Goal: Information Seeking & Learning: Check status

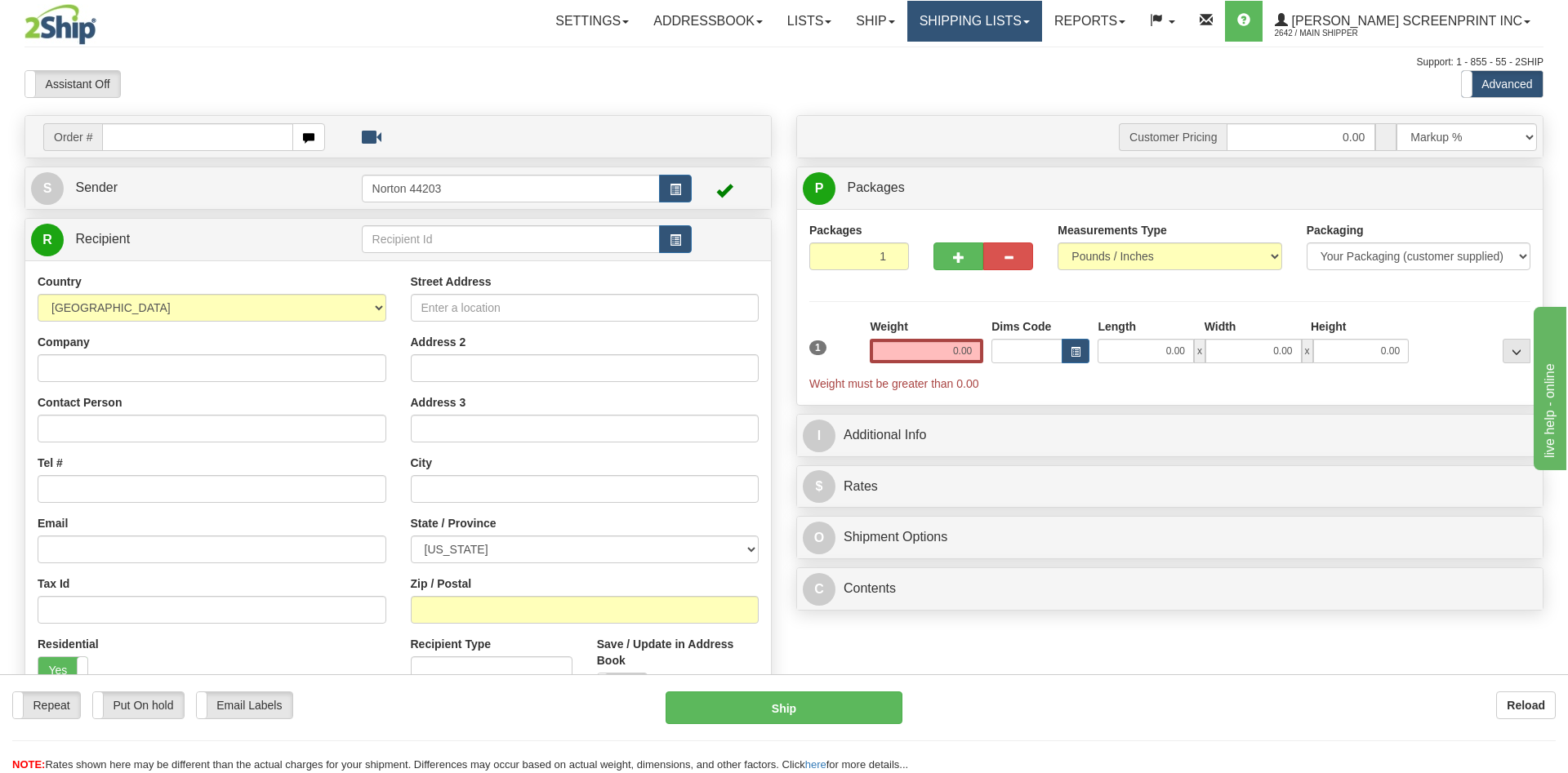
click at [998, 30] on link "Shipping lists" at bounding box center [975, 21] width 135 height 41
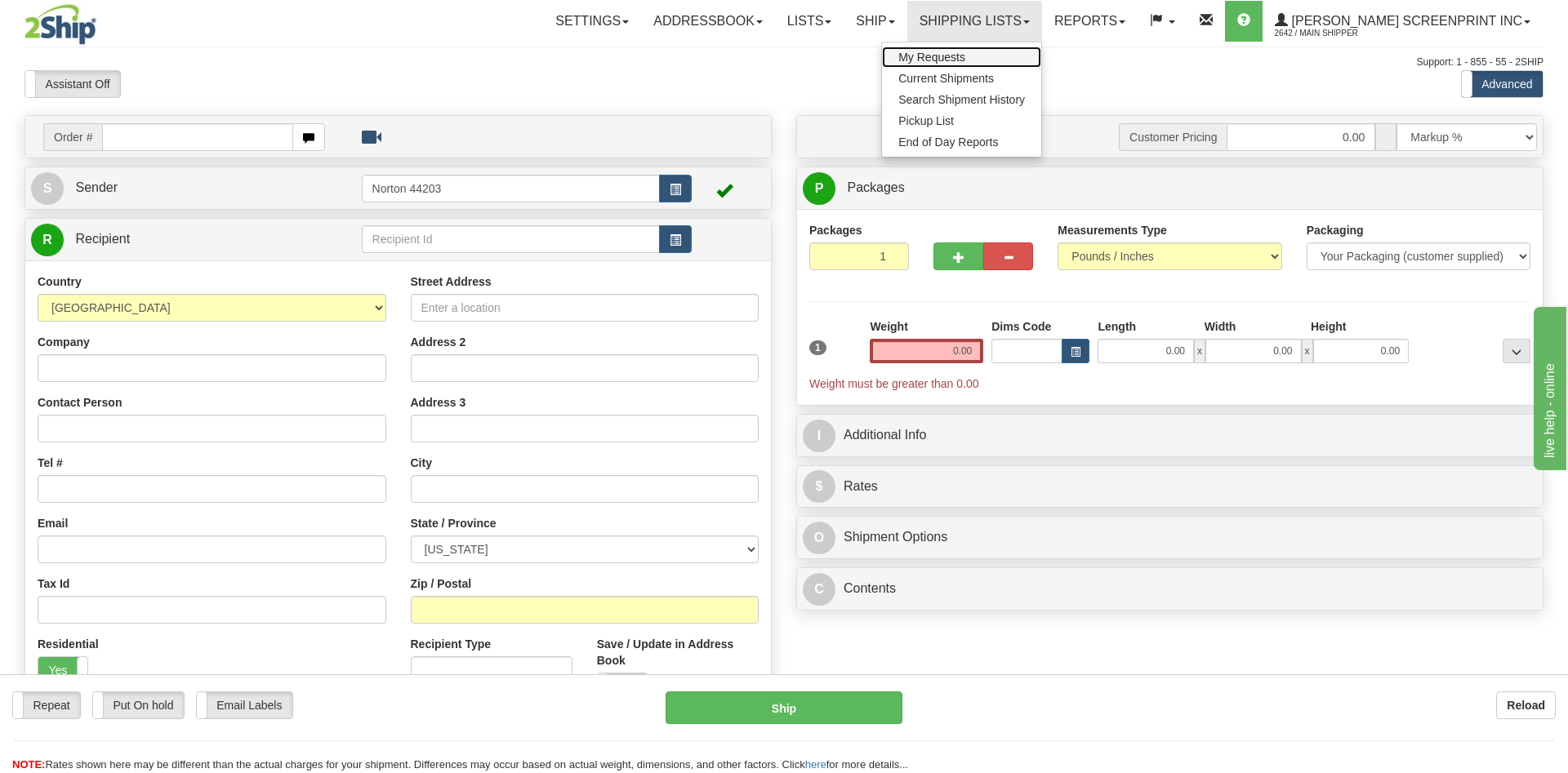
click at [965, 55] on span "My Requests" at bounding box center [932, 56] width 67 height 13
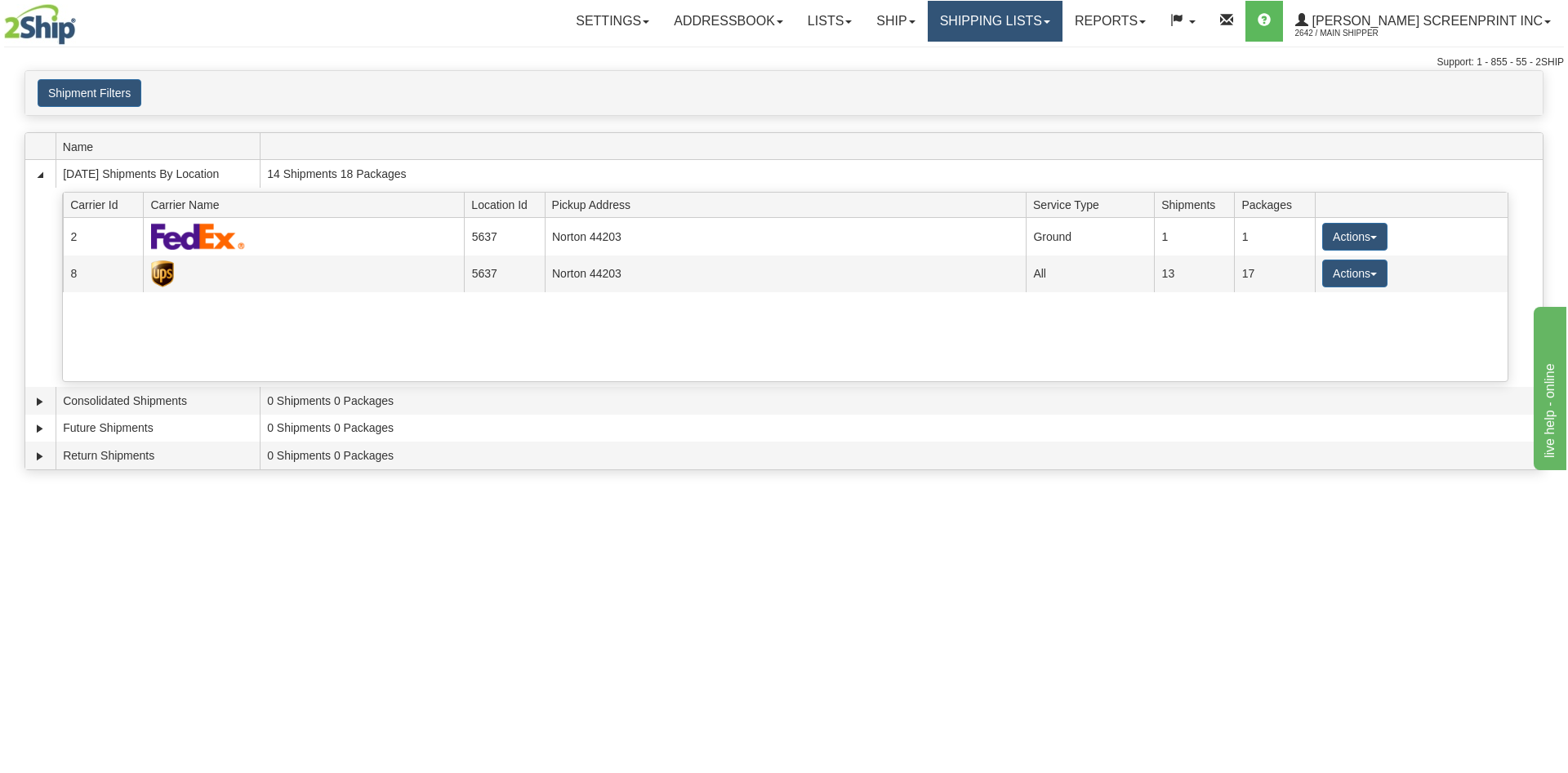
click at [1062, 29] on link "Shipping lists" at bounding box center [996, 21] width 135 height 41
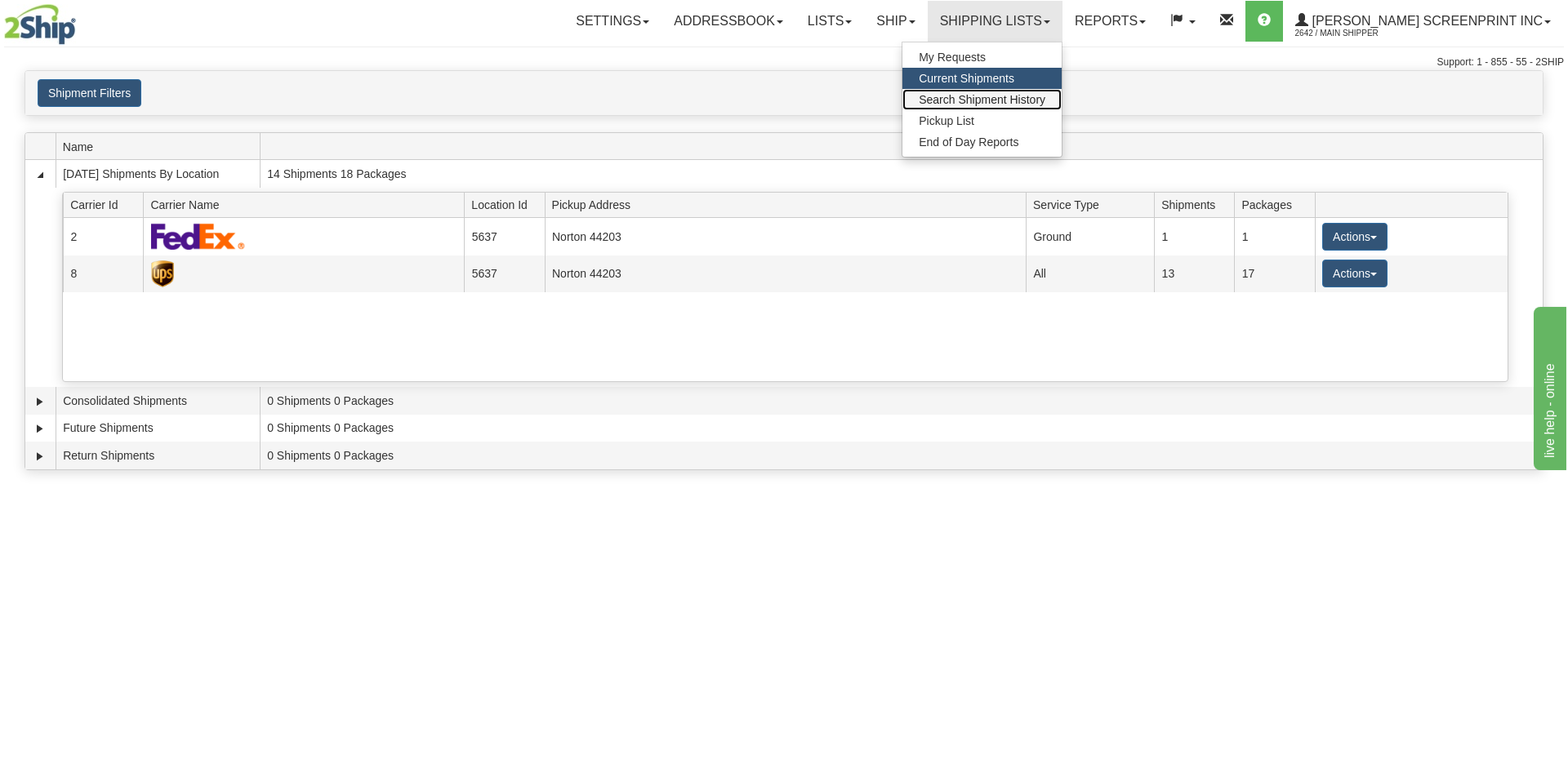
click at [1023, 98] on span "Search Shipment History" at bounding box center [982, 100] width 126 height 13
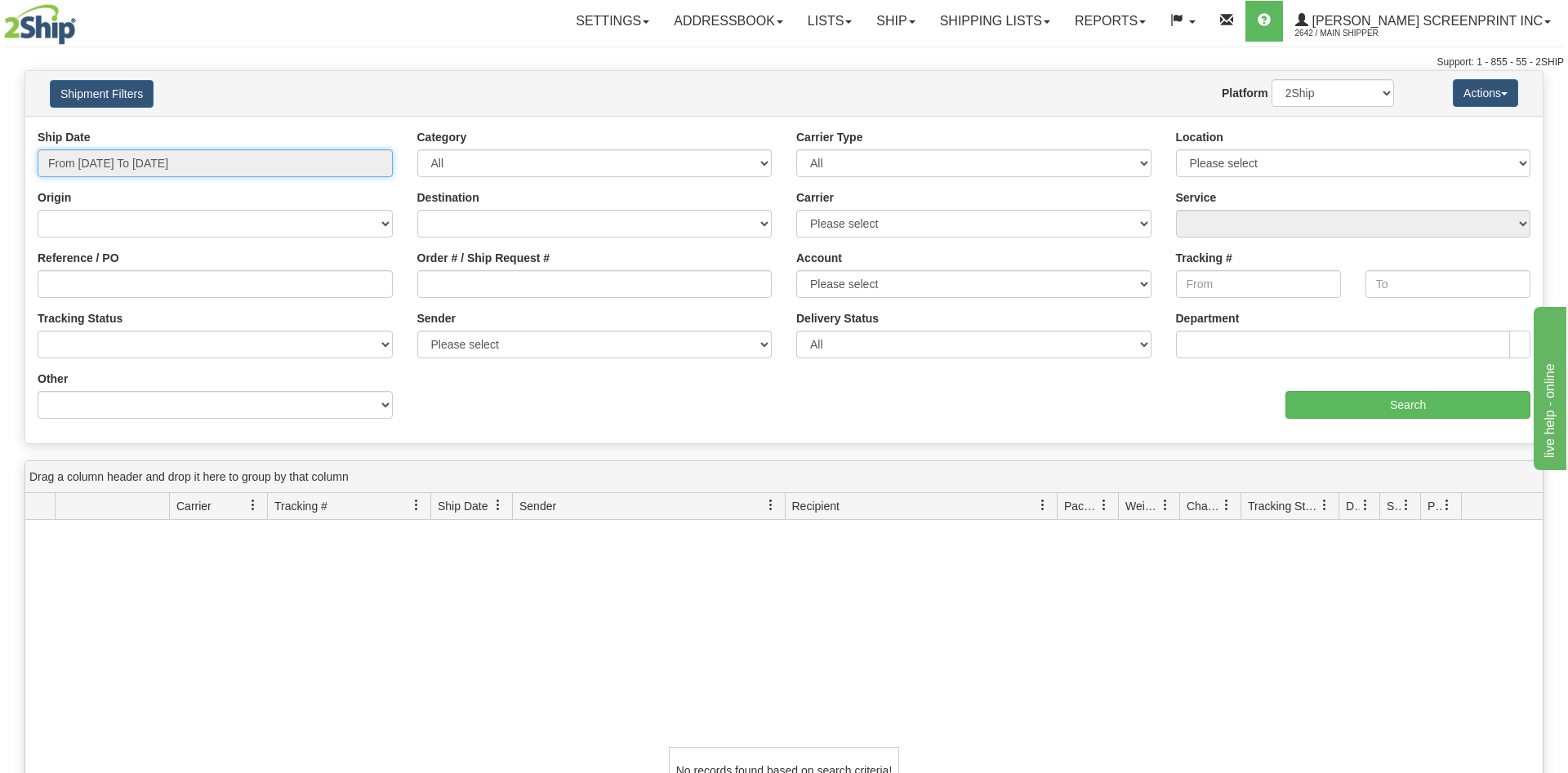
click at [215, 164] on input "From 09/21/2025 To 09/22/2025" at bounding box center [215, 164] width 355 height 28
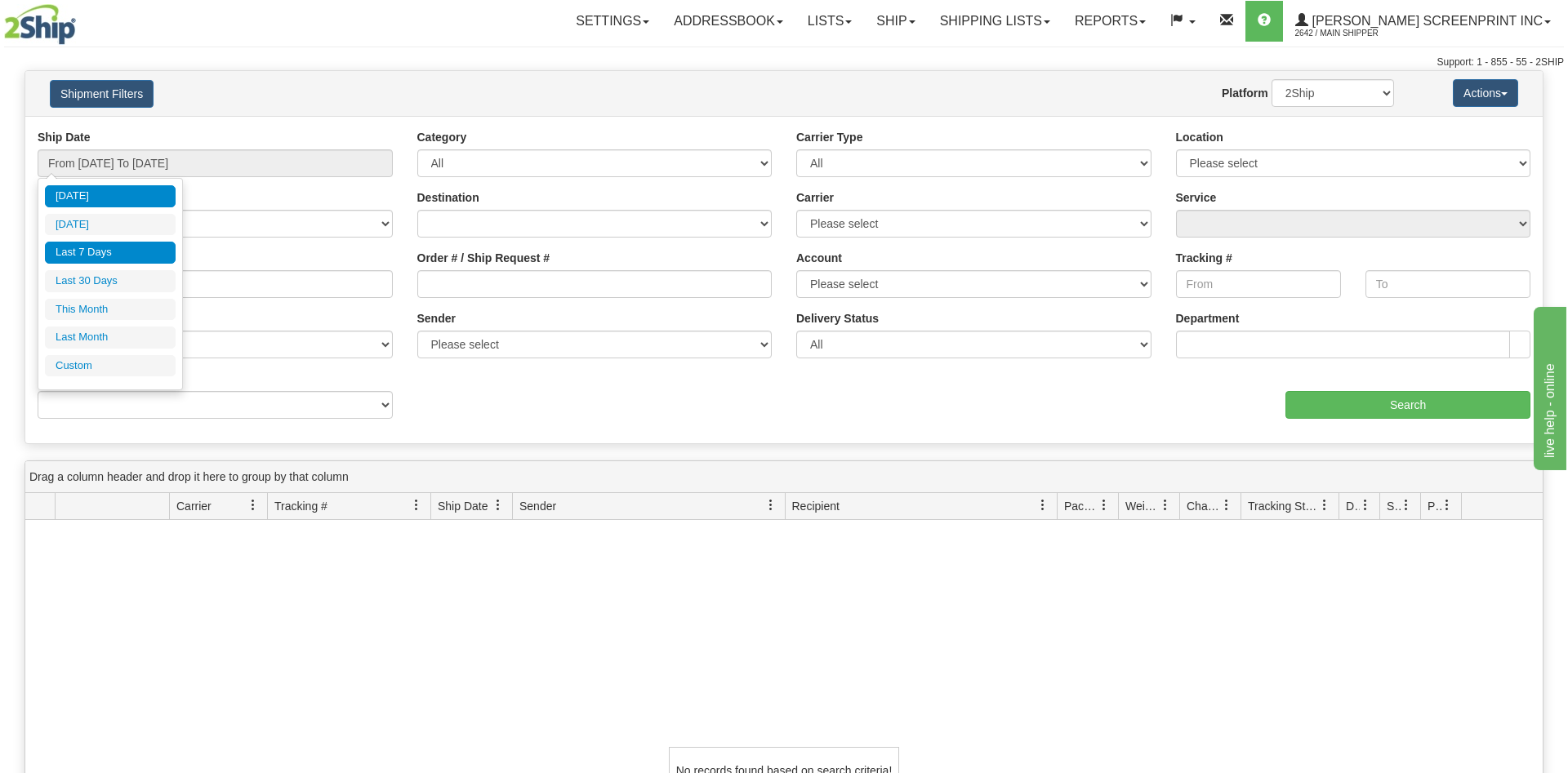
click at [136, 257] on li "Last 7 Days" at bounding box center [110, 252] width 131 height 22
type input "From 09/16/2025 To 09/22/2025"
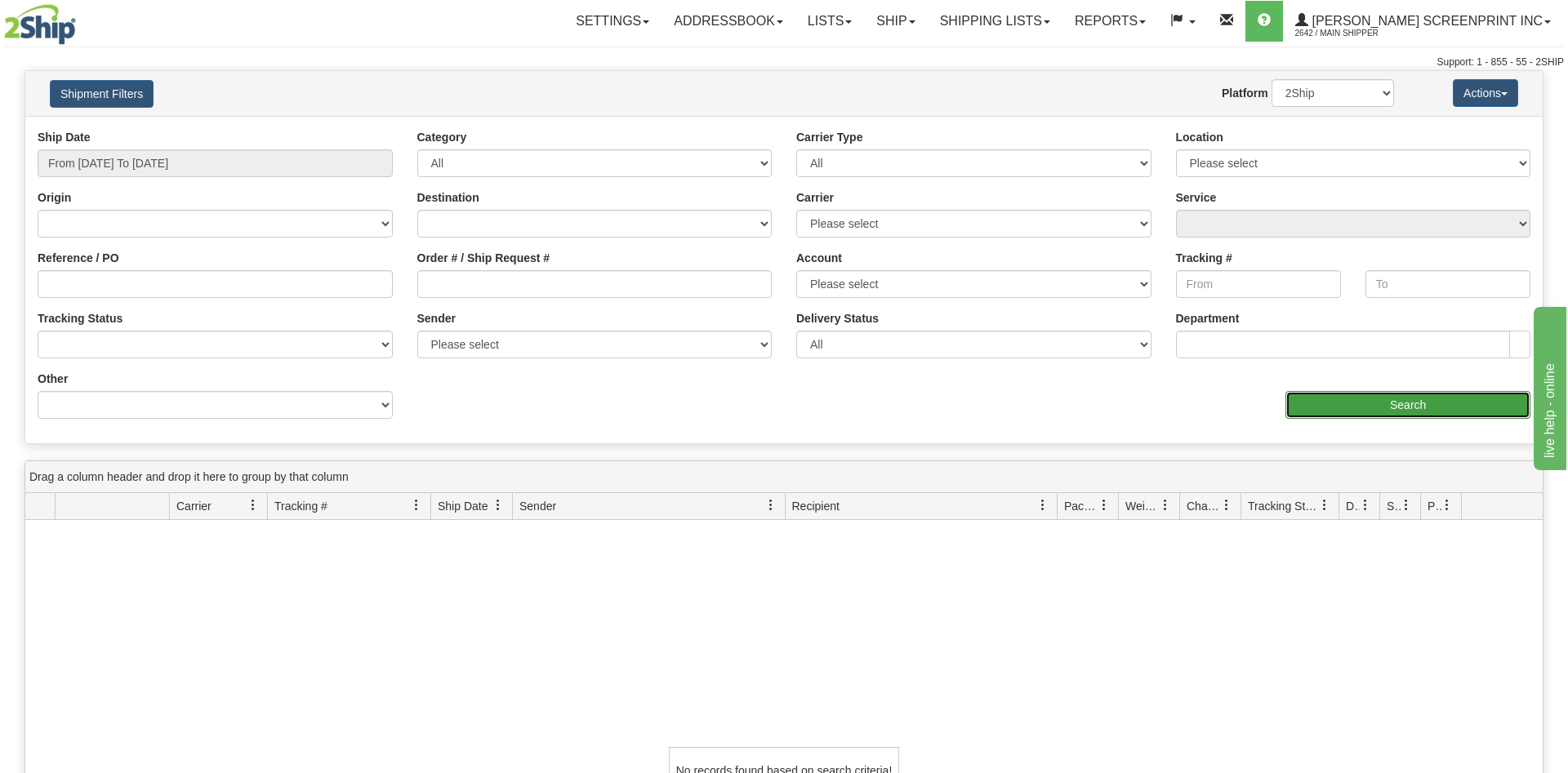
click at [1349, 406] on input "Search" at bounding box center [1408, 405] width 245 height 28
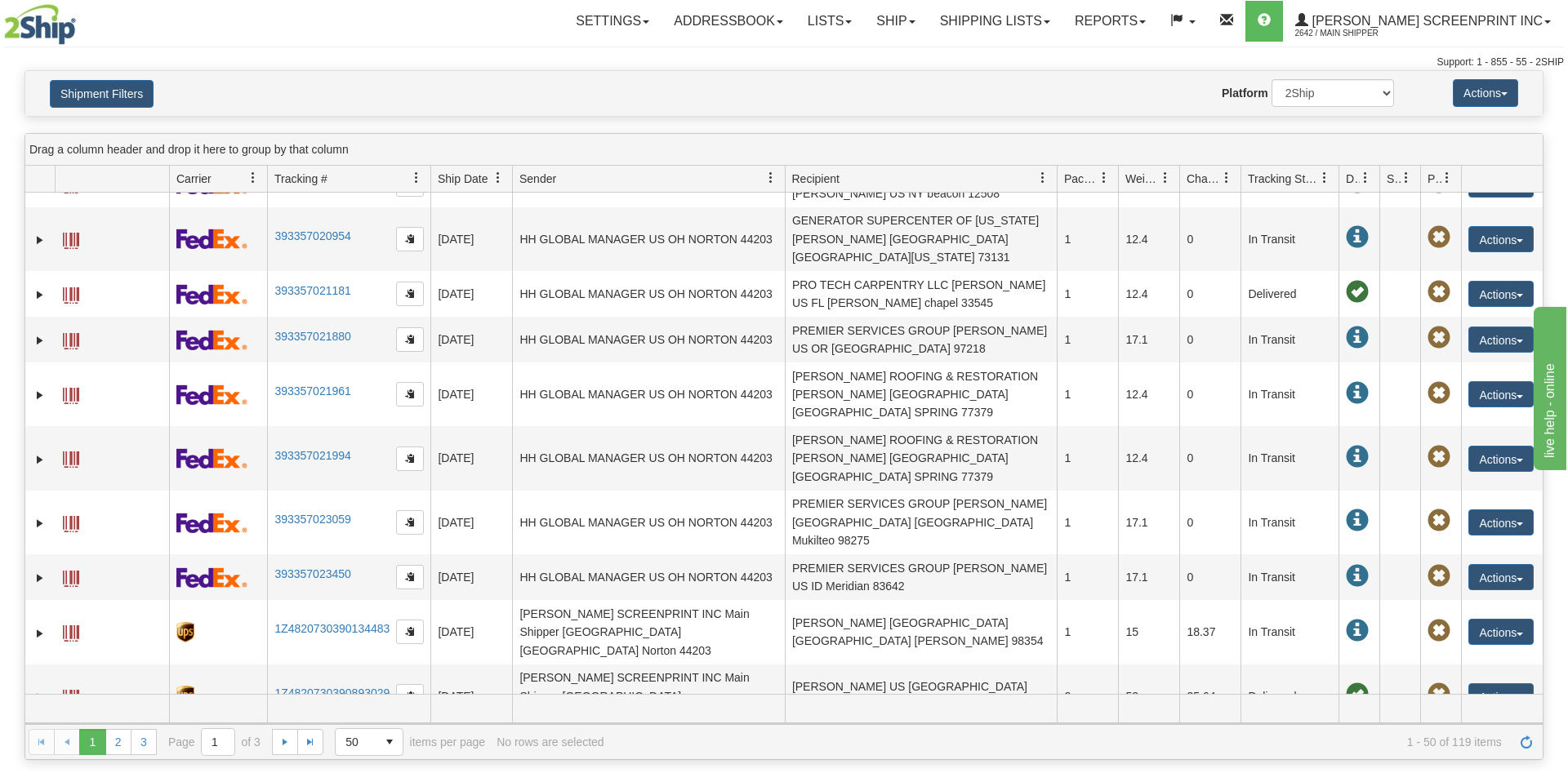
scroll to position [1785, 0]
